Goal: Complete application form

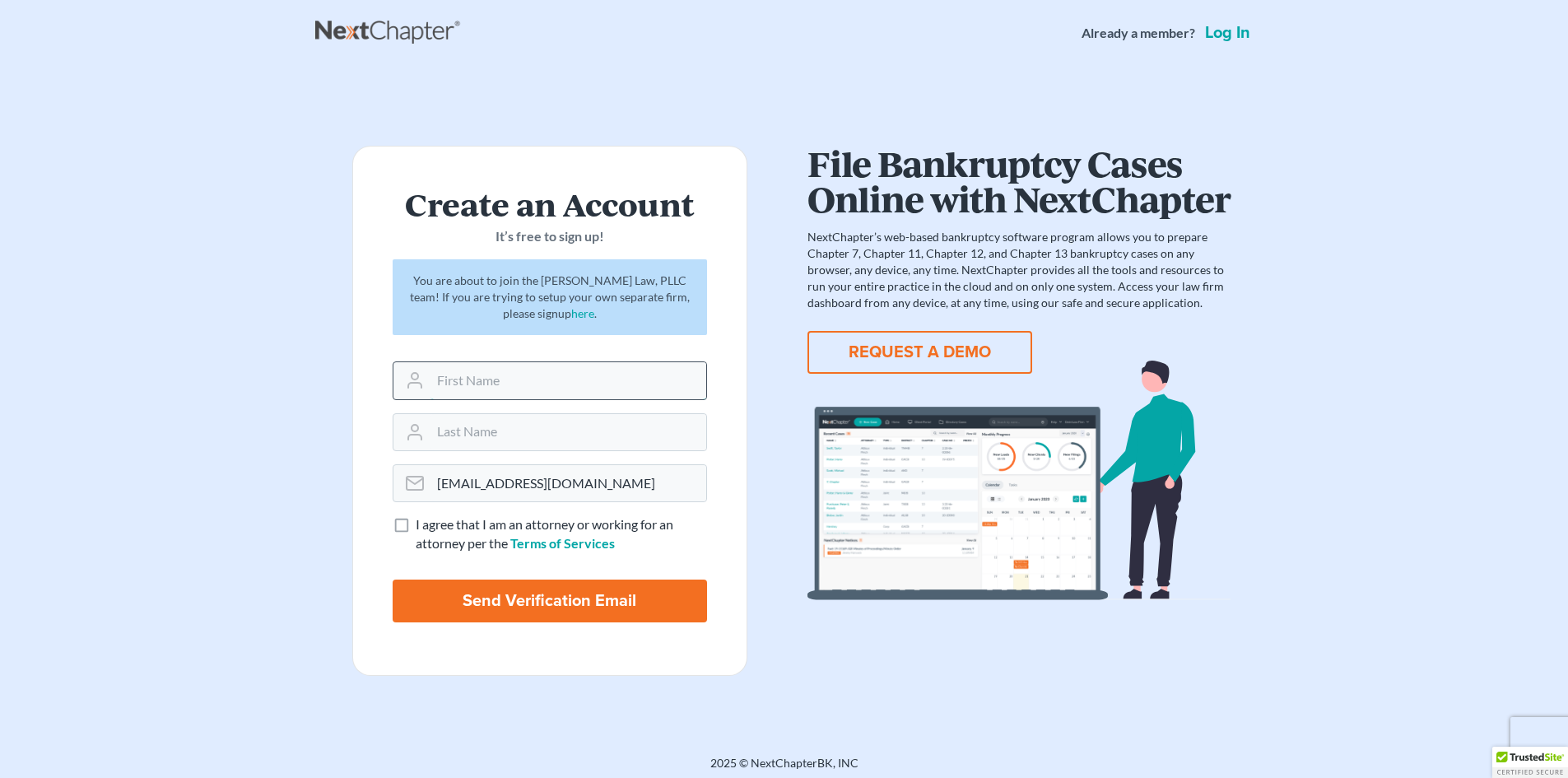
click at [528, 374] on input "text" at bounding box center [568, 380] width 276 height 36
type input "[PERSON_NAME]"
click at [416, 522] on label "I agree that I am an attorney or working for an attorney per the Terms of Servi…" at bounding box center [562, 534] width 292 height 38
click at [422, 522] on input "I agree that I am an attorney or working for an attorney per the Terms of Servi…" at bounding box center [427, 520] width 11 height 11
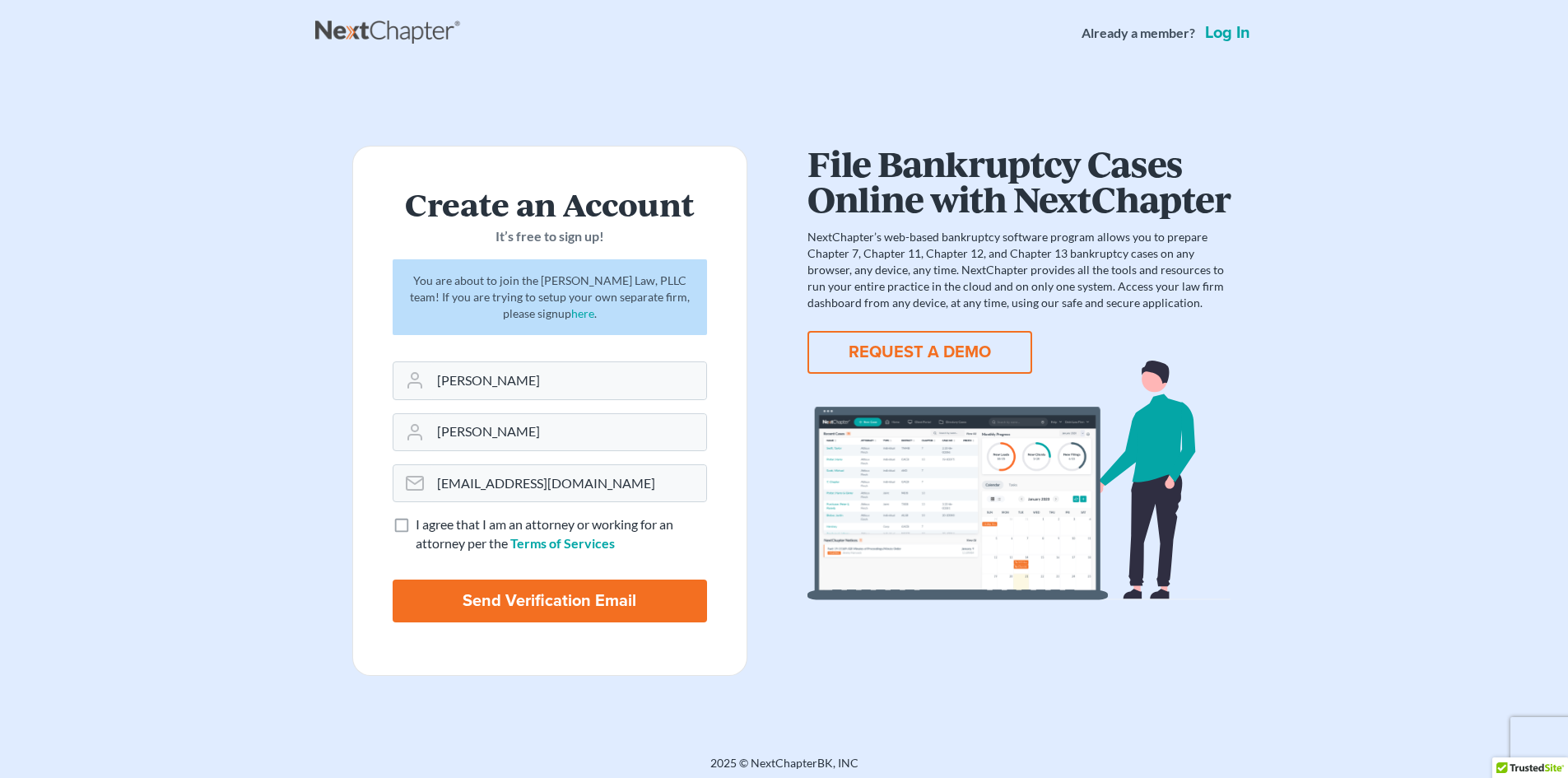
checkbox input "true"
click at [542, 597] on input "Send Verification Email" at bounding box center [550, 602] width 315 height 43
type input "Thinking..."
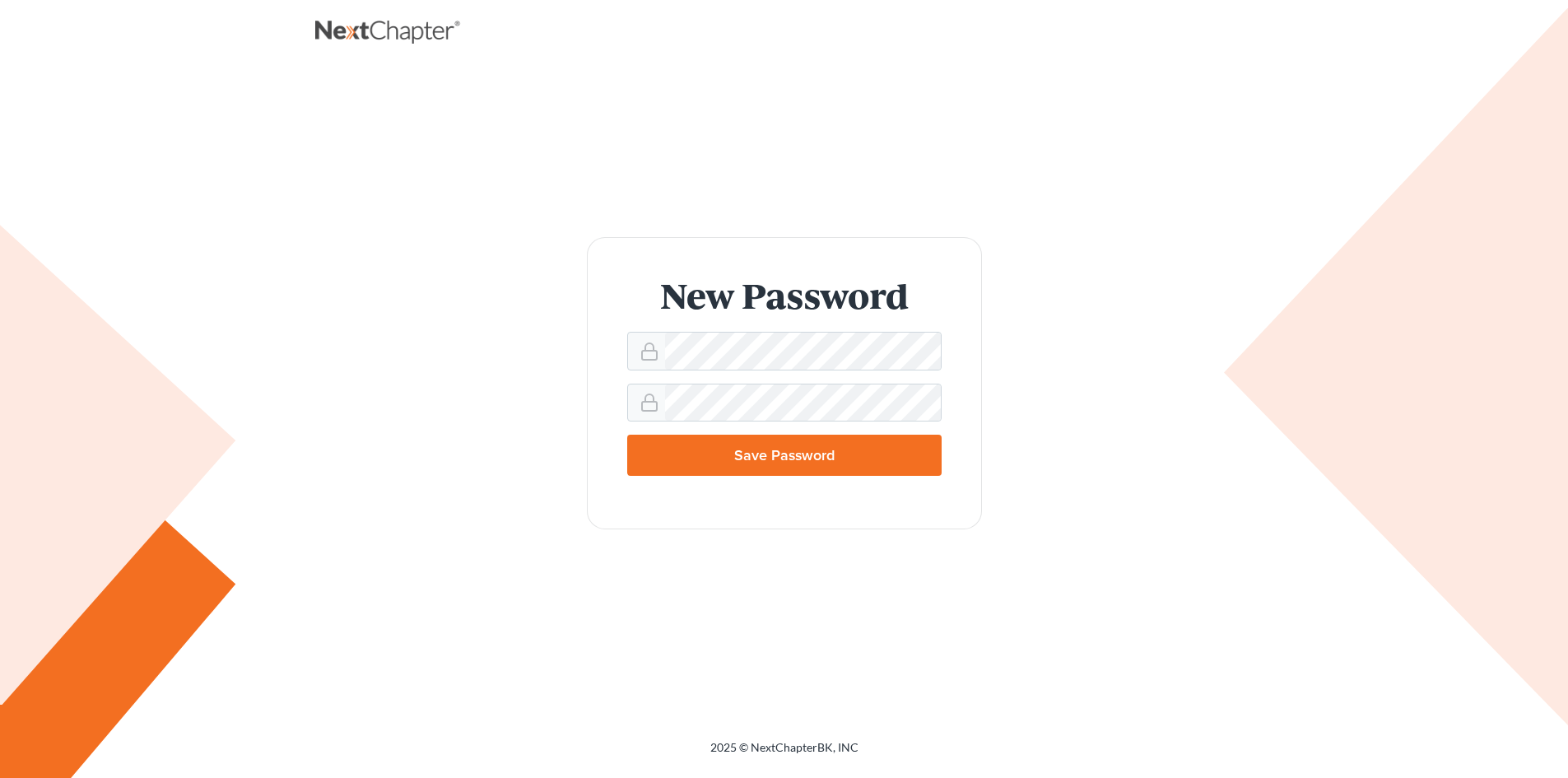
click at [736, 450] on input "Save Password" at bounding box center [784, 456] width 315 height 41
type input "Thinking..."
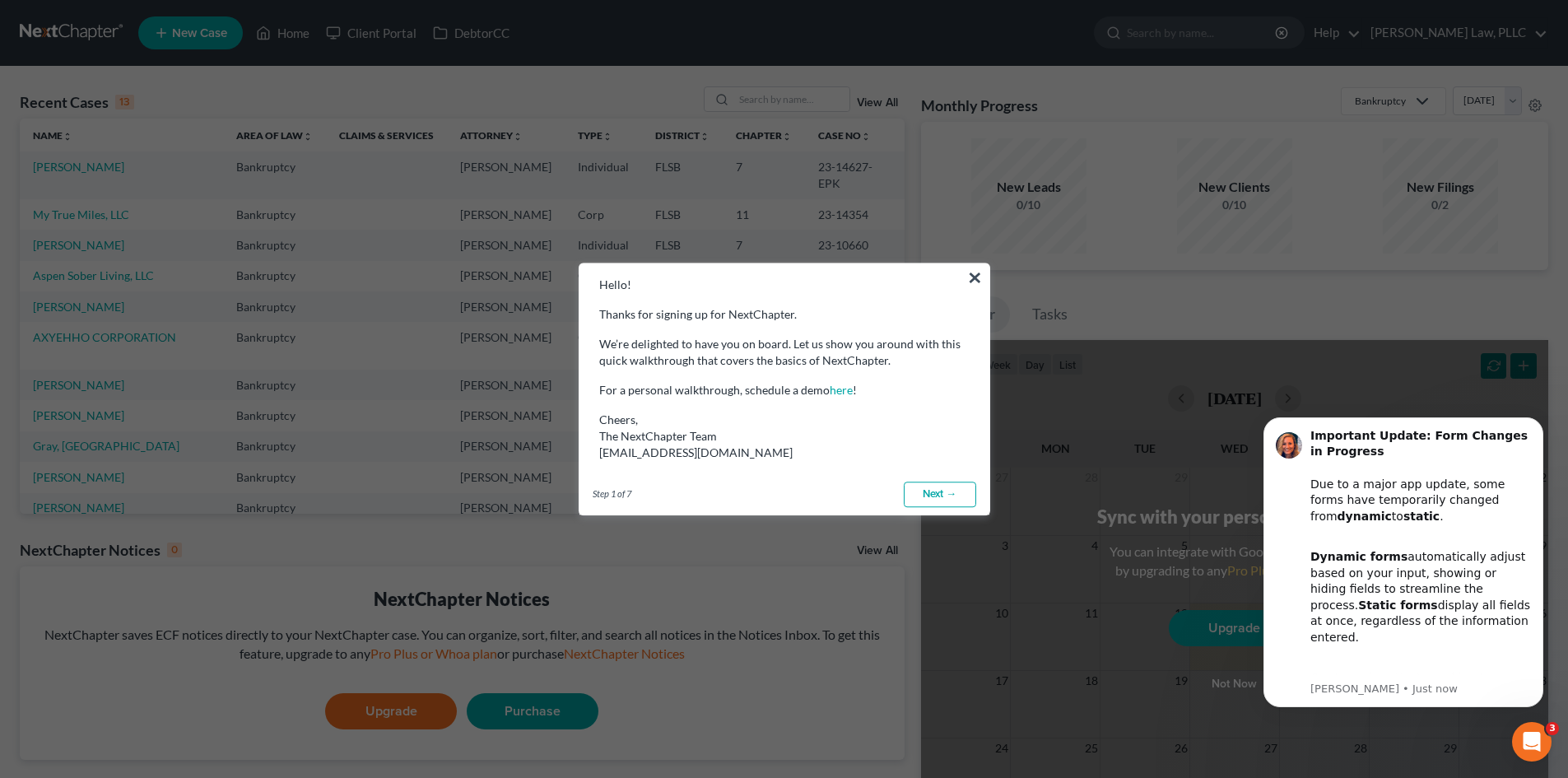
click at [948, 486] on link "Next →" at bounding box center [939, 495] width 72 height 27
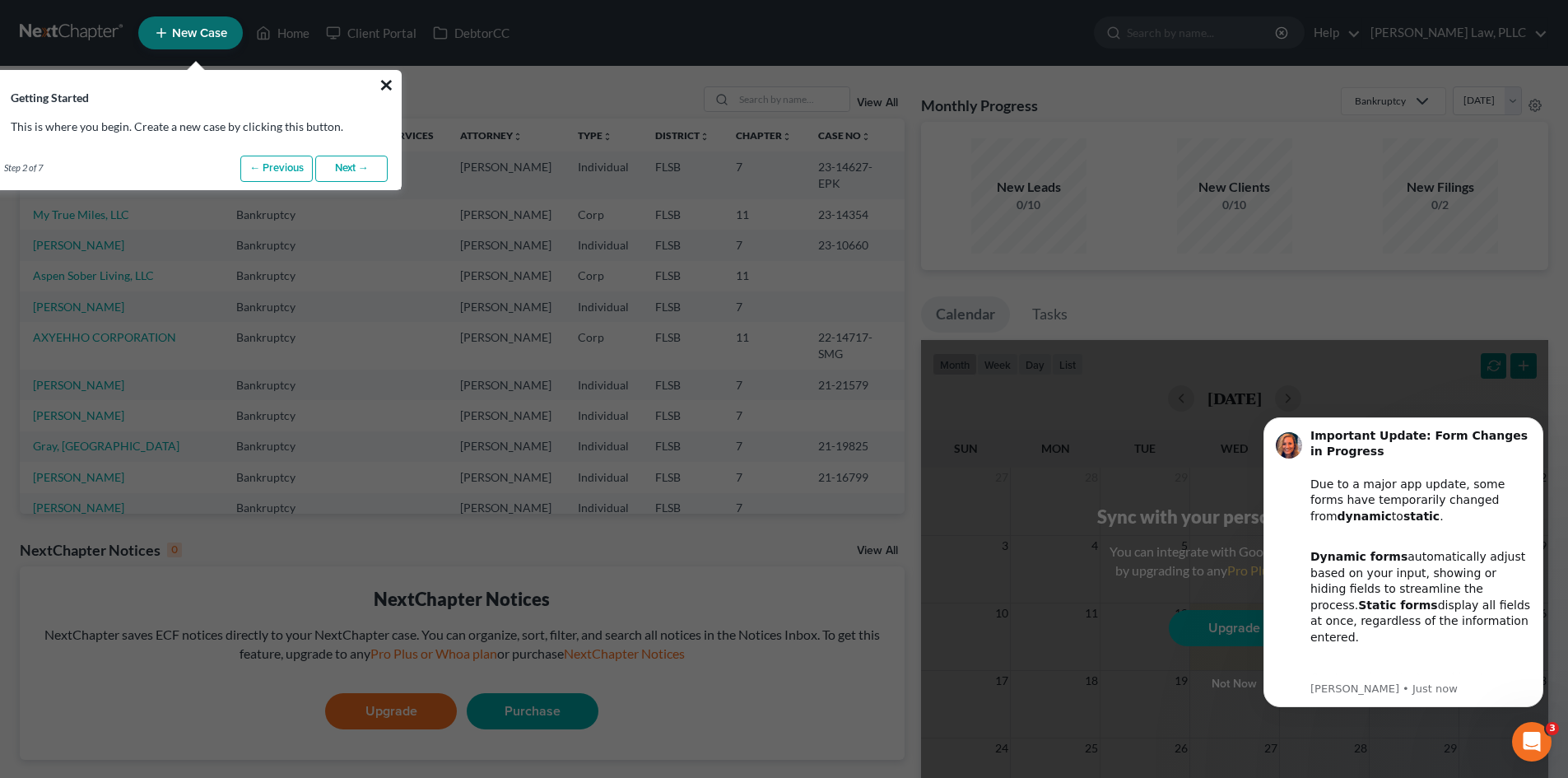
click at [389, 85] on button "×" at bounding box center [386, 85] width 16 height 27
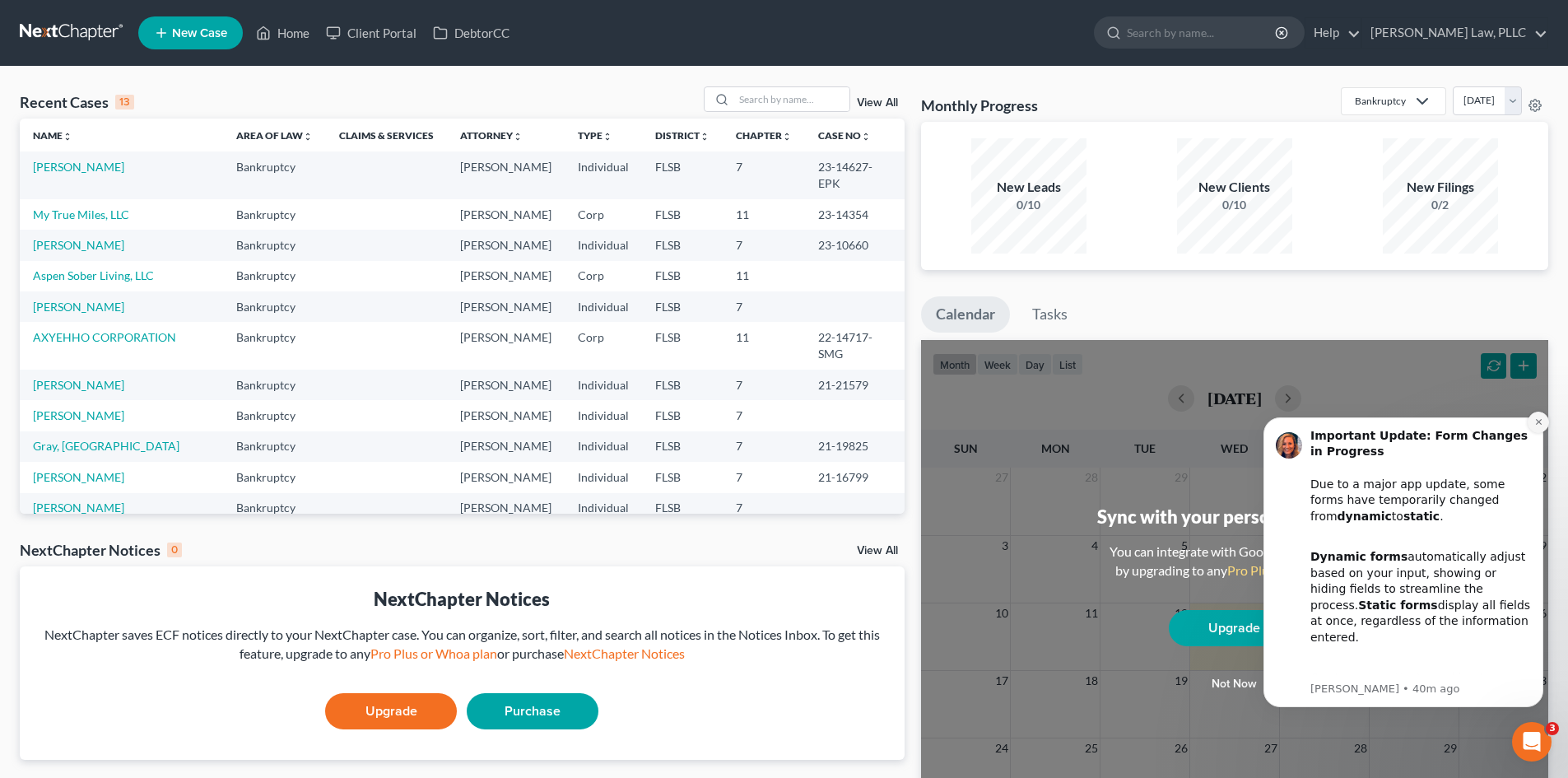
click at [1536, 424] on icon "Dismiss notification" at bounding box center [1539, 422] width 9 height 9
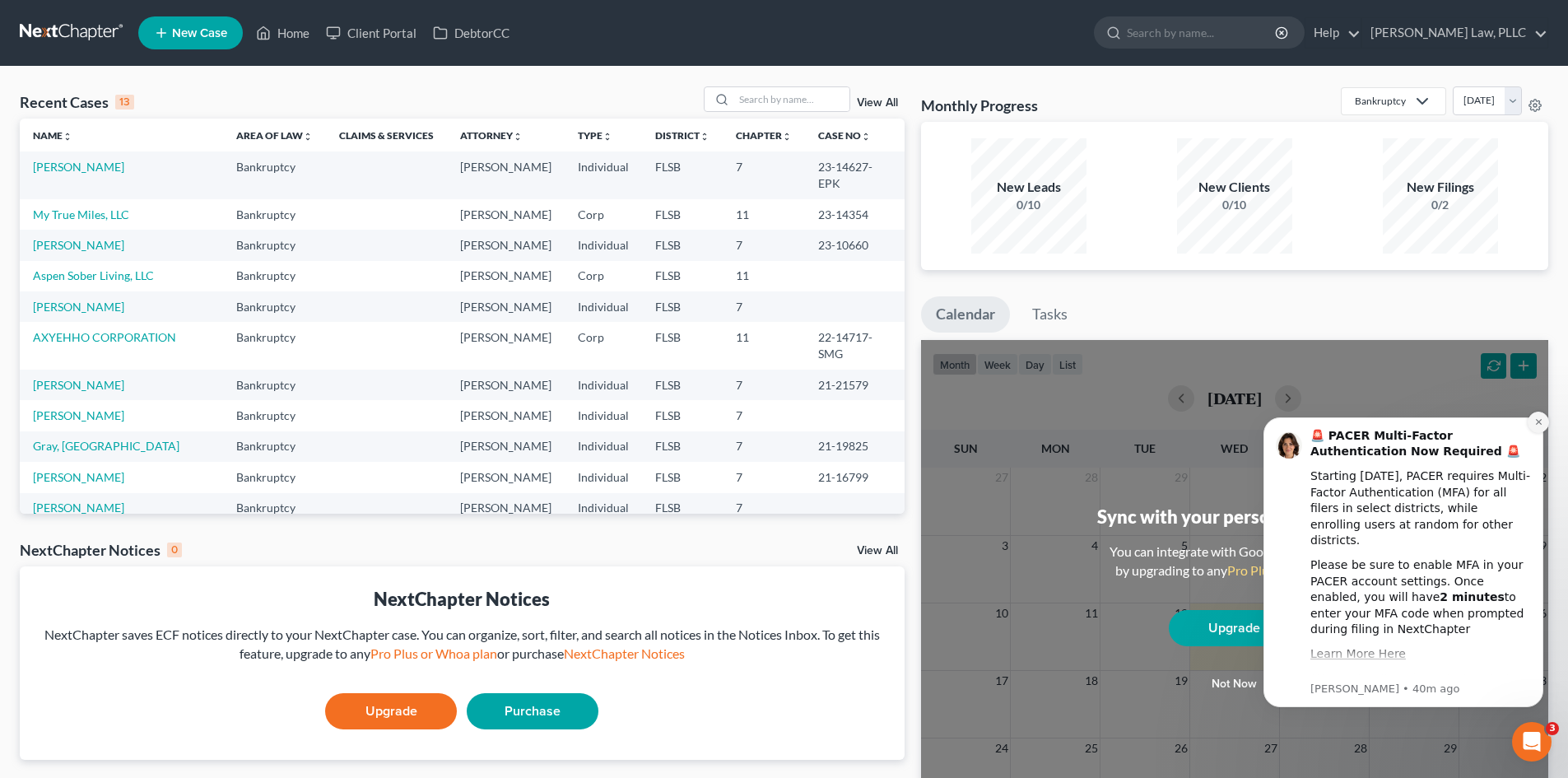
click at [1535, 418] on icon "Dismiss notification" at bounding box center [1539, 422] width 9 height 9
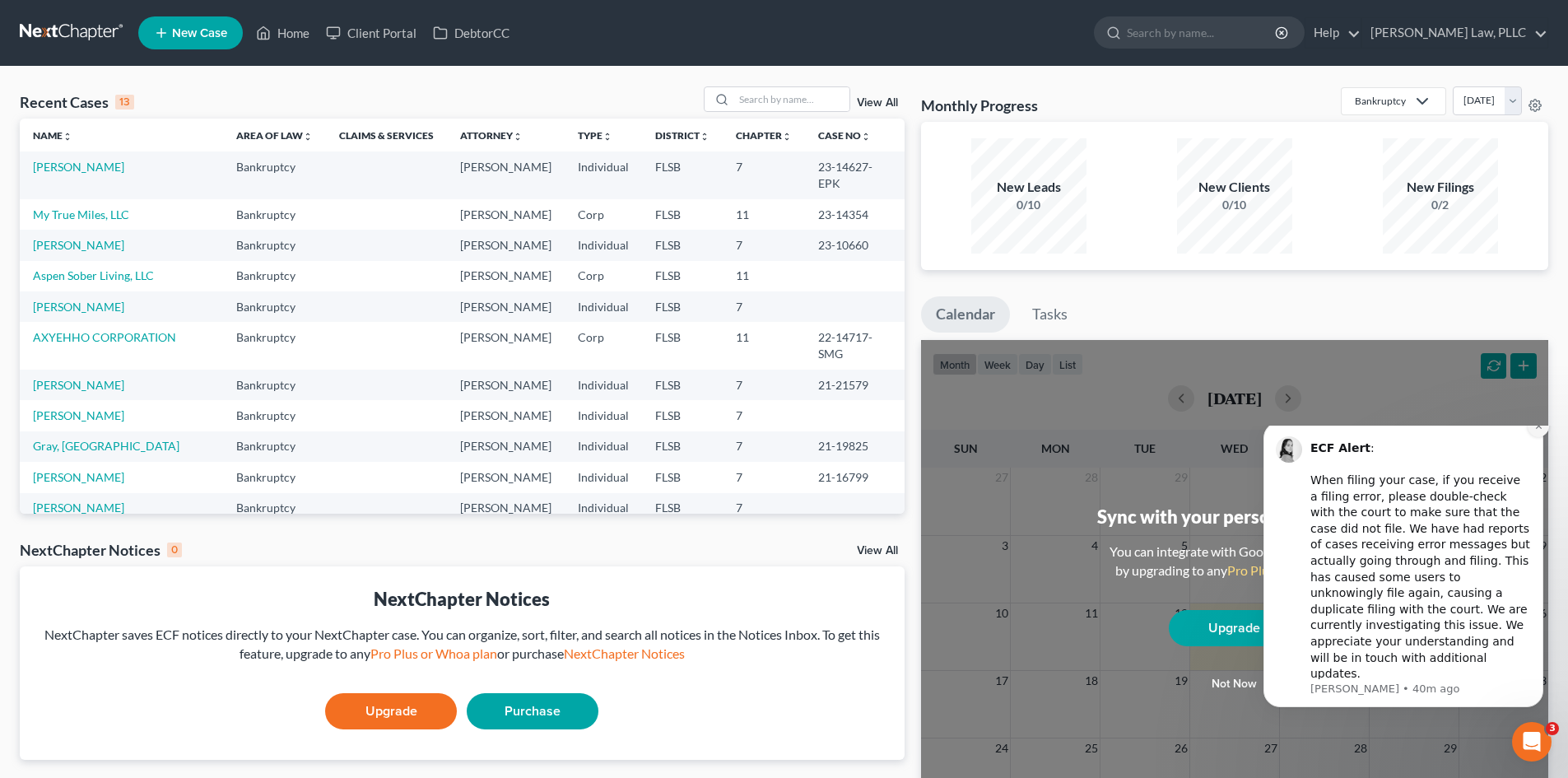
click at [1538, 431] on icon "Dismiss notification" at bounding box center [1539, 426] width 9 height 9
